Goal: Task Accomplishment & Management: Complete application form

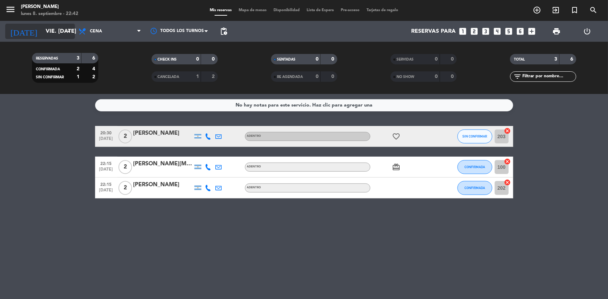
click at [72, 28] on icon "arrow_drop_down" at bounding box center [69, 31] width 8 height 8
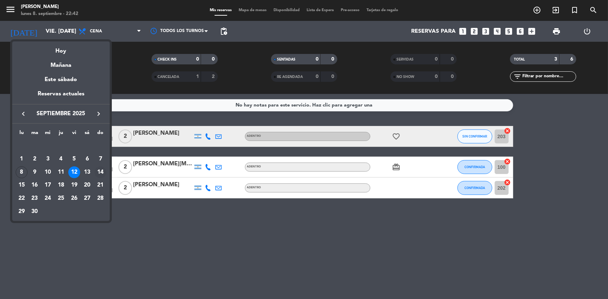
click at [100, 170] on div "14" at bounding box center [100, 173] width 12 height 12
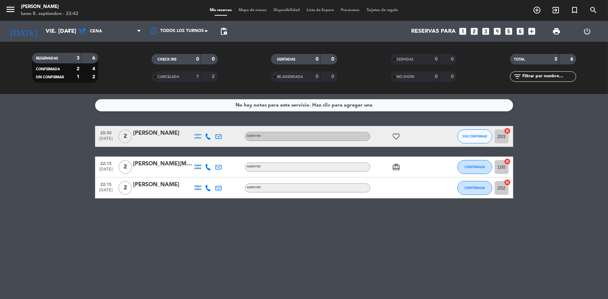
type input "dom. [DATE]"
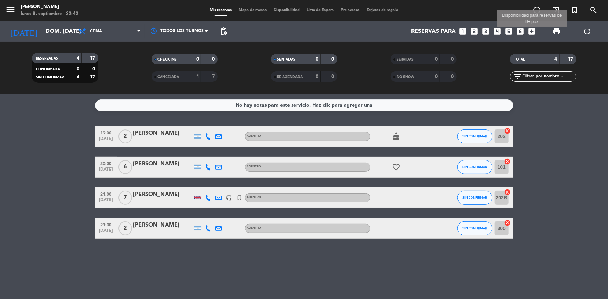
click at [533, 30] on icon "add_box" at bounding box center [531, 31] width 9 height 9
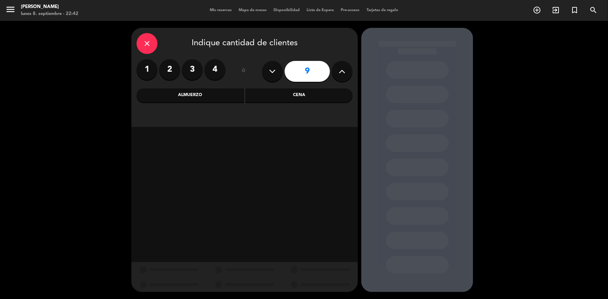
click at [344, 74] on icon at bounding box center [342, 71] width 7 height 10
click at [279, 74] on button at bounding box center [272, 71] width 21 height 21
click at [277, 77] on button at bounding box center [272, 71] width 21 height 21
type input "8"
click at [294, 97] on div "Cena" at bounding box center [299, 96] width 107 height 14
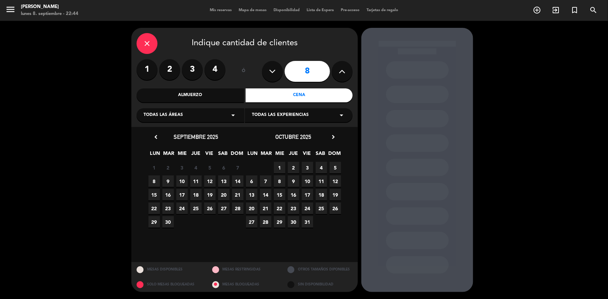
click at [238, 179] on span "14" at bounding box center [238, 182] width 12 height 12
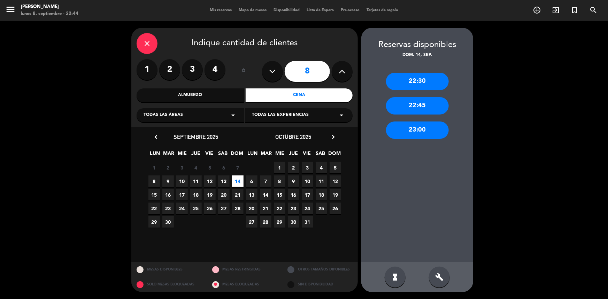
click at [149, 44] on icon "close" at bounding box center [147, 43] width 8 height 8
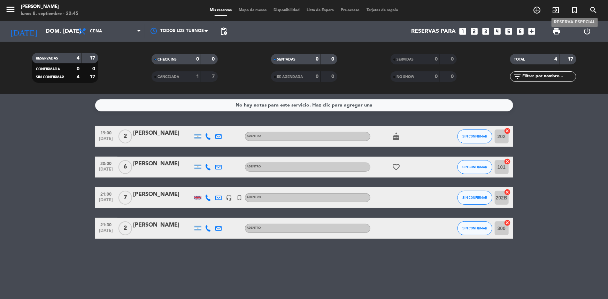
click at [573, 10] on icon "turned_in_not" at bounding box center [575, 10] width 8 height 8
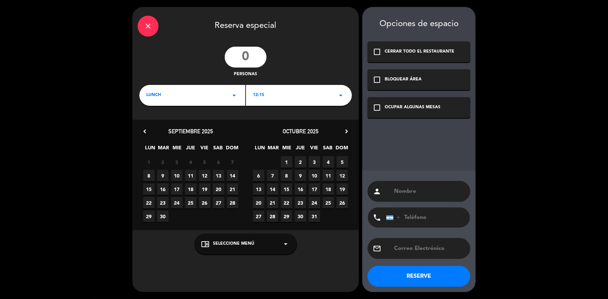
click at [242, 59] on input "number" at bounding box center [246, 57] width 42 height 21
type input "8"
click at [233, 97] on icon "arrow_drop_down" at bounding box center [234, 95] width 8 height 8
click at [157, 122] on div "Cena" at bounding box center [192, 124] width 92 height 7
click at [342, 98] on icon "arrow_drop_down" at bounding box center [341, 95] width 8 height 8
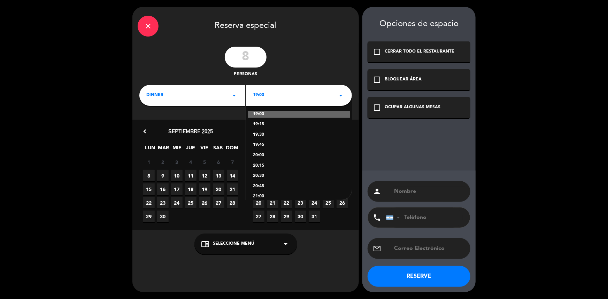
click at [258, 174] on div "20:30" at bounding box center [299, 176] width 92 height 7
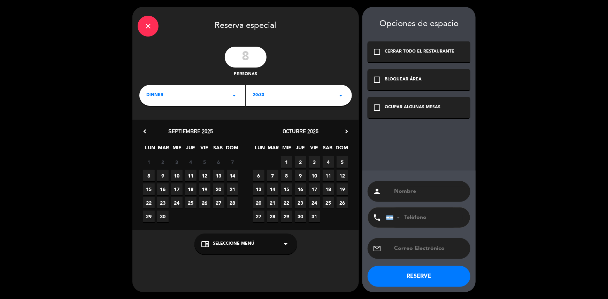
click at [338, 93] on icon "arrow_drop_down" at bounding box center [341, 95] width 8 height 8
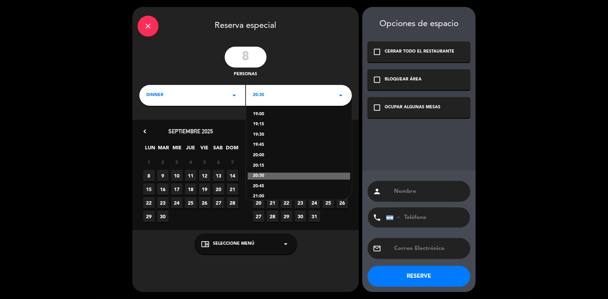
click at [233, 173] on span "14" at bounding box center [233, 176] width 12 height 12
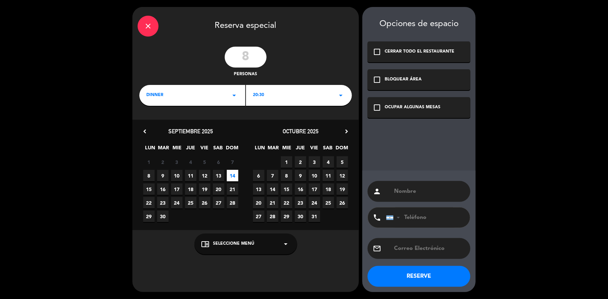
click at [380, 108] on icon "check_box_outline_blank" at bounding box center [377, 108] width 8 height 8
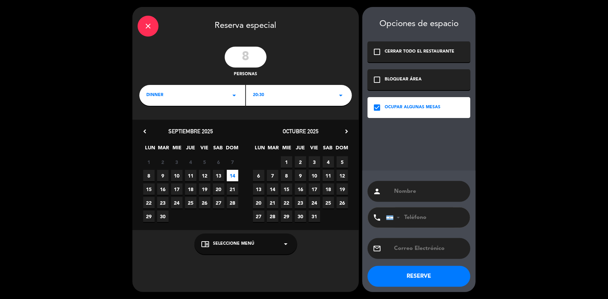
click at [268, 248] on div "chrome_reader_mode Seleccione Menú arrow_drop_down" at bounding box center [246, 244] width 103 height 21
click at [219, 216] on div "ADENTRO" at bounding box center [246, 216] width 89 height 7
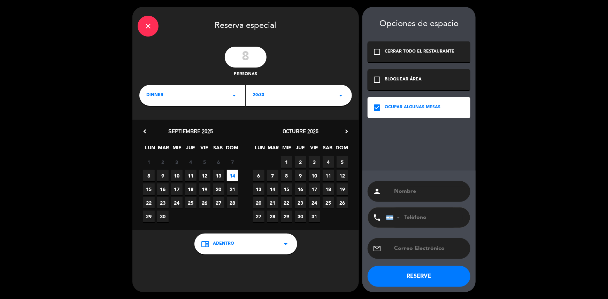
click at [431, 194] on input "text" at bounding box center [430, 192] width 72 height 10
type input "[PERSON_NAME]"
click at [432, 215] on input "tel" at bounding box center [424, 218] width 77 height 20
paste input "[PHONE_NUMBER]"
click at [421, 218] on input "[PHONE_NUMBER]" at bounding box center [424, 218] width 77 height 20
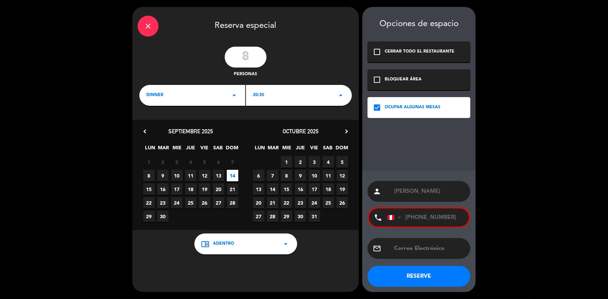
type input "[PHONE_NUMBER]"
drag, startPoint x: 456, startPoint y: 215, endPoint x: 400, endPoint y: 222, distance: 56.9
click at [400, 222] on div "[GEOGRAPHIC_DATA] +1 [GEOGRAPHIC_DATA] +44 [GEOGRAPHIC_DATA] ([GEOGRAPHIC_DATA]…" at bounding box center [428, 218] width 82 height 18
paste input "[PHONE_NUMBER]"
type input "[PHONE_NUMBER]"
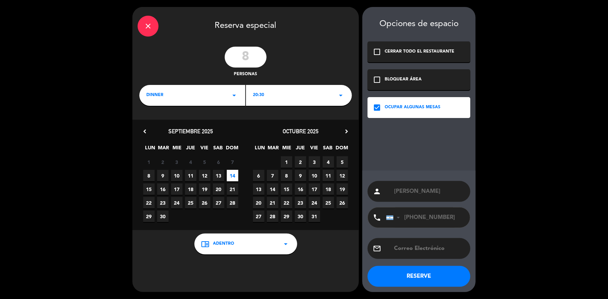
click at [417, 278] on button "RESERVE" at bounding box center [419, 276] width 103 height 21
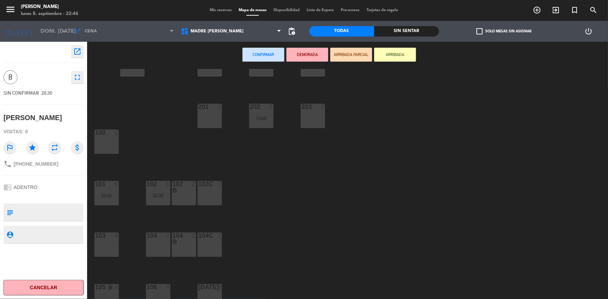
scroll to position [166, 0]
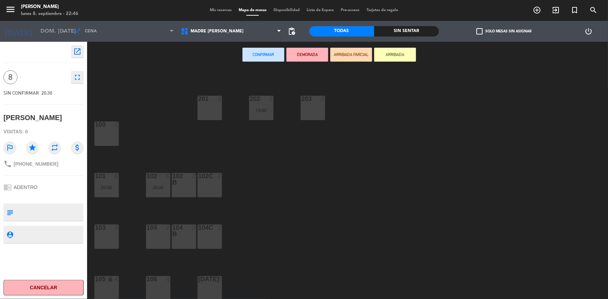
click at [164, 245] on div "104 2" at bounding box center [158, 237] width 24 height 24
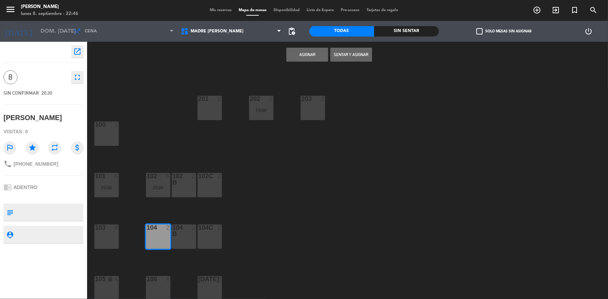
click at [173, 242] on div "104 B 2" at bounding box center [184, 237] width 24 height 24
click at [212, 241] on div "104C 2" at bounding box center [210, 237] width 24 height 24
click at [322, 53] on button "Asignar" at bounding box center [308, 55] width 42 height 14
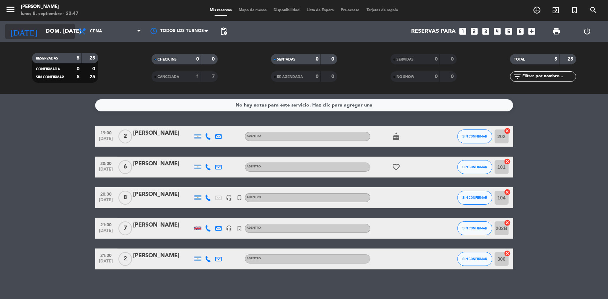
click at [67, 27] on icon "arrow_drop_down" at bounding box center [69, 31] width 8 height 8
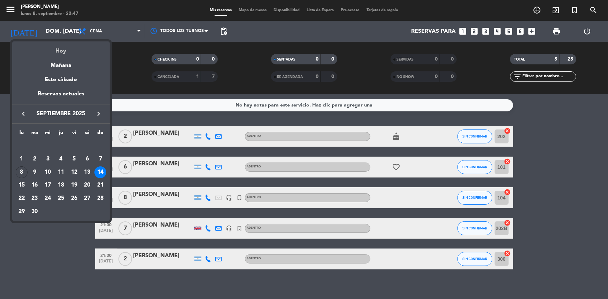
click at [59, 53] on div "Hoy" at bounding box center [61, 48] width 98 height 14
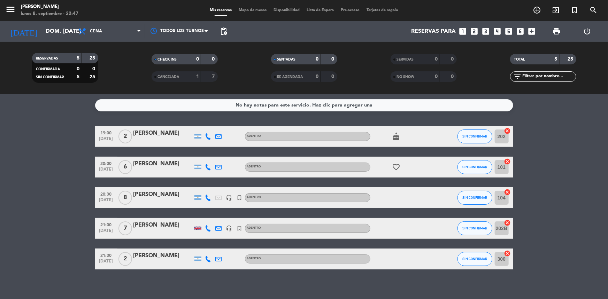
type input "lun. [DATE]"
